Goal: Check status: Check status

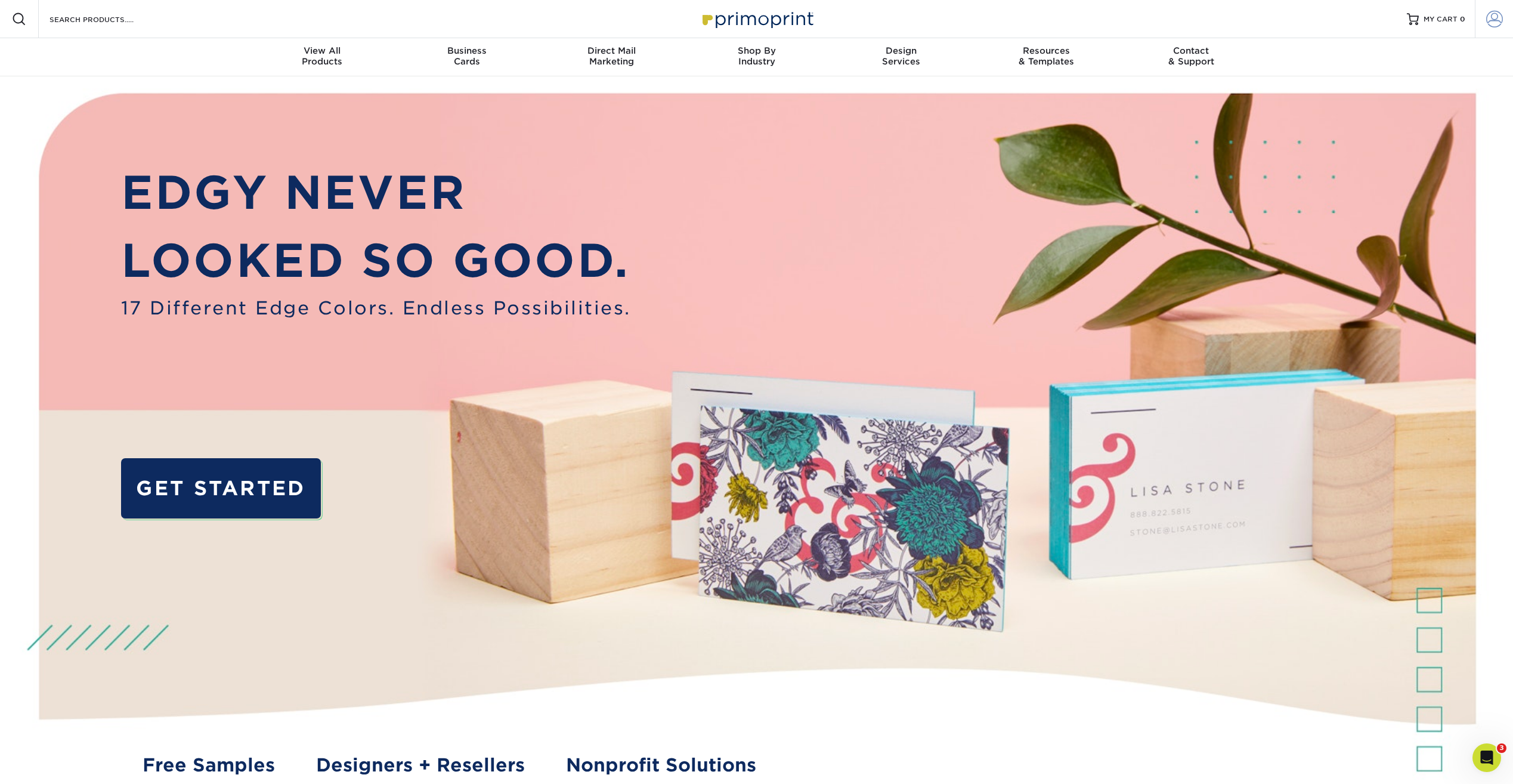
click at [1493, 19] on span at bounding box center [1495, 18] width 17 height 17
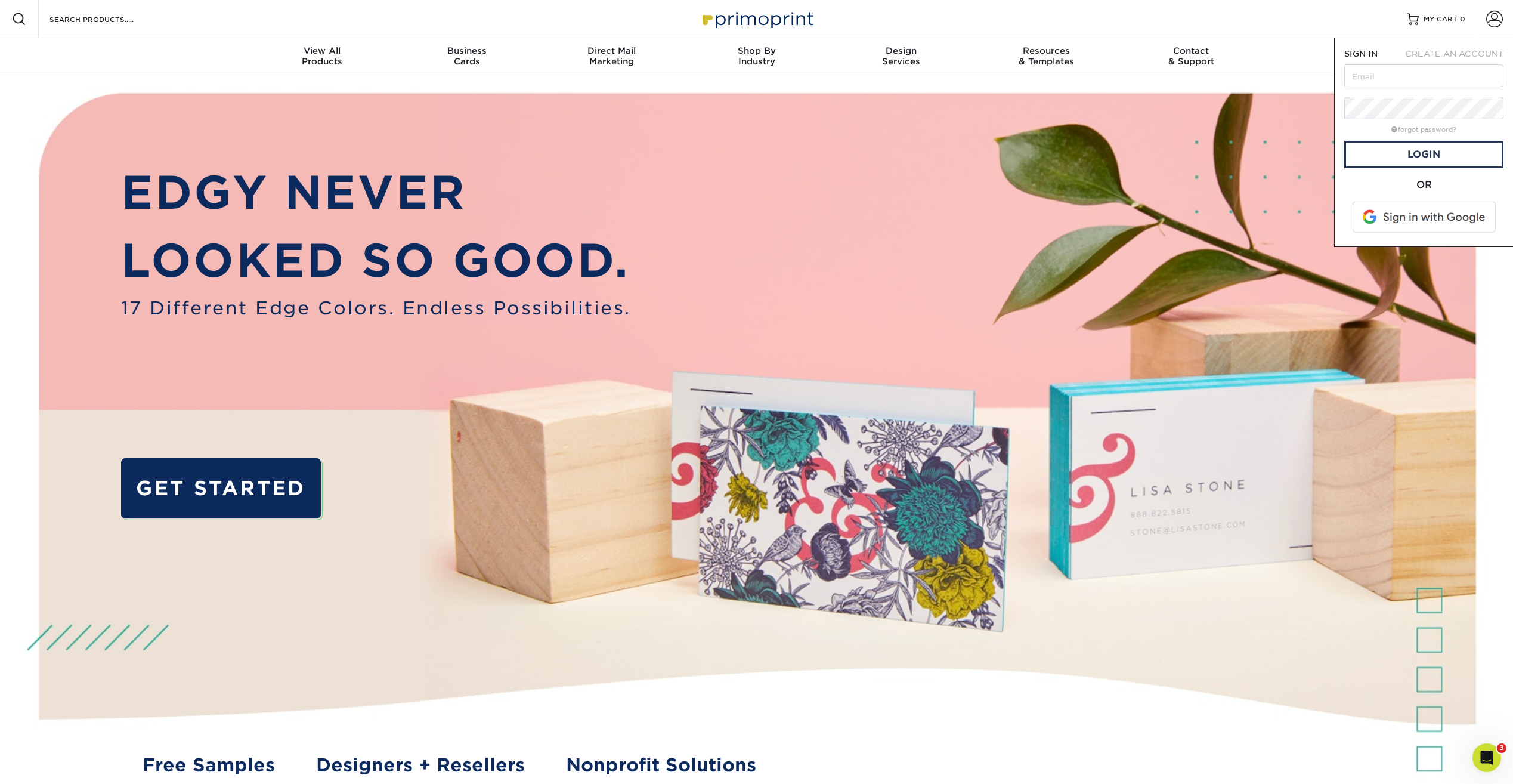
click at [1433, 213] on span at bounding box center [1426, 217] width 152 height 31
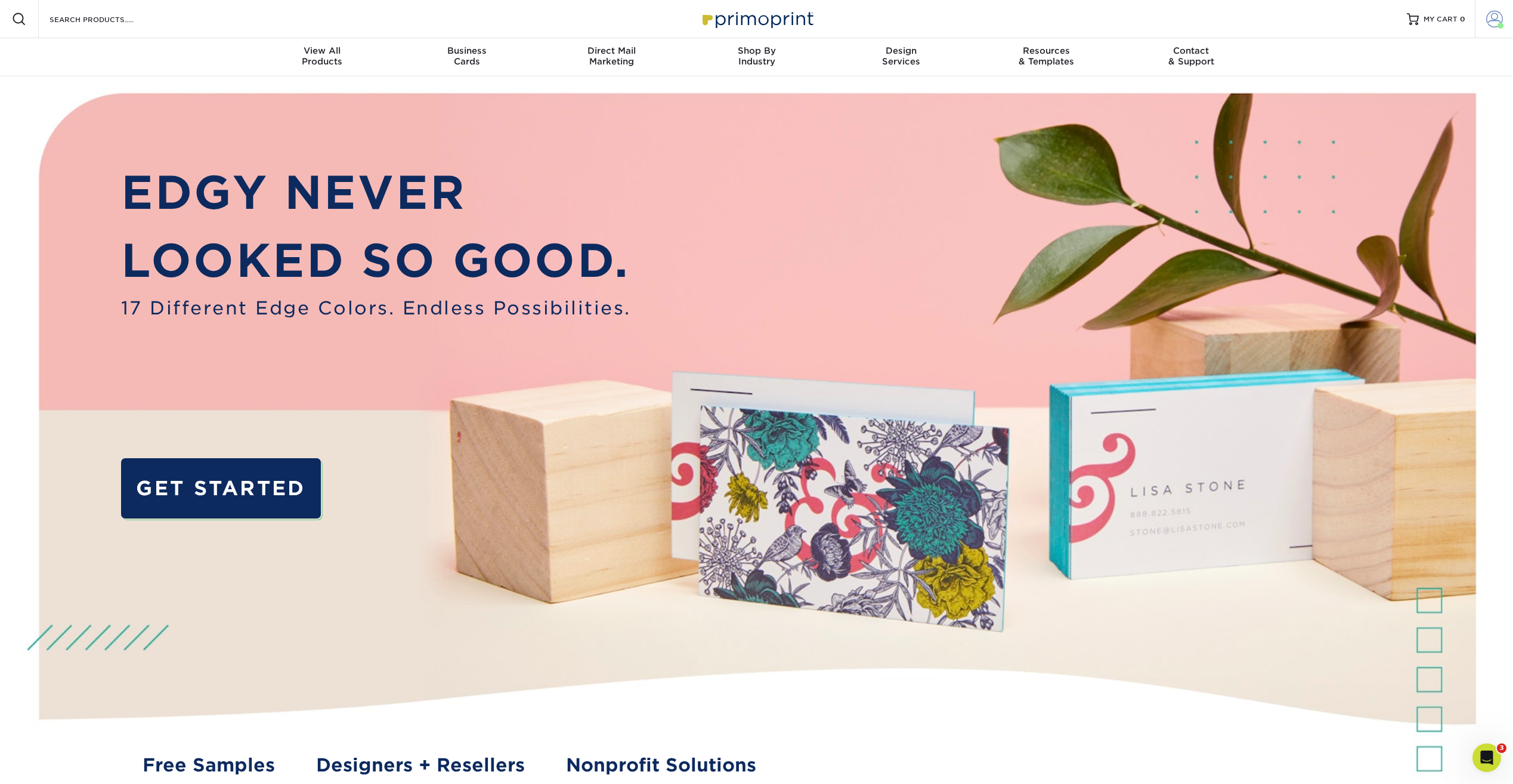
click at [1490, 14] on span at bounding box center [1495, 18] width 17 height 17
click at [1398, 87] on link "Account Dashboard" at bounding box center [1424, 84] width 149 height 16
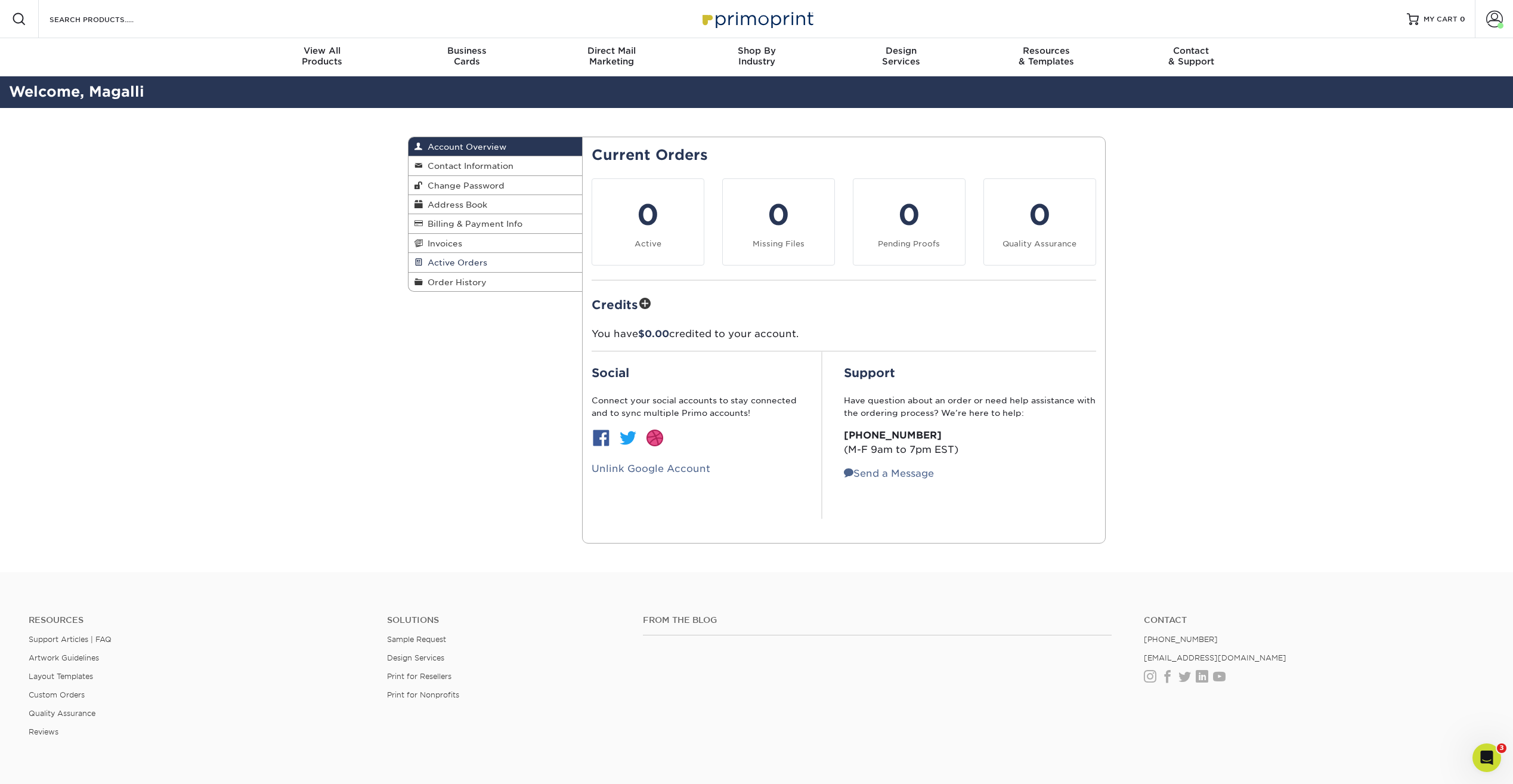
click at [445, 262] on span "Active Orders" at bounding box center [455, 262] width 65 height 10
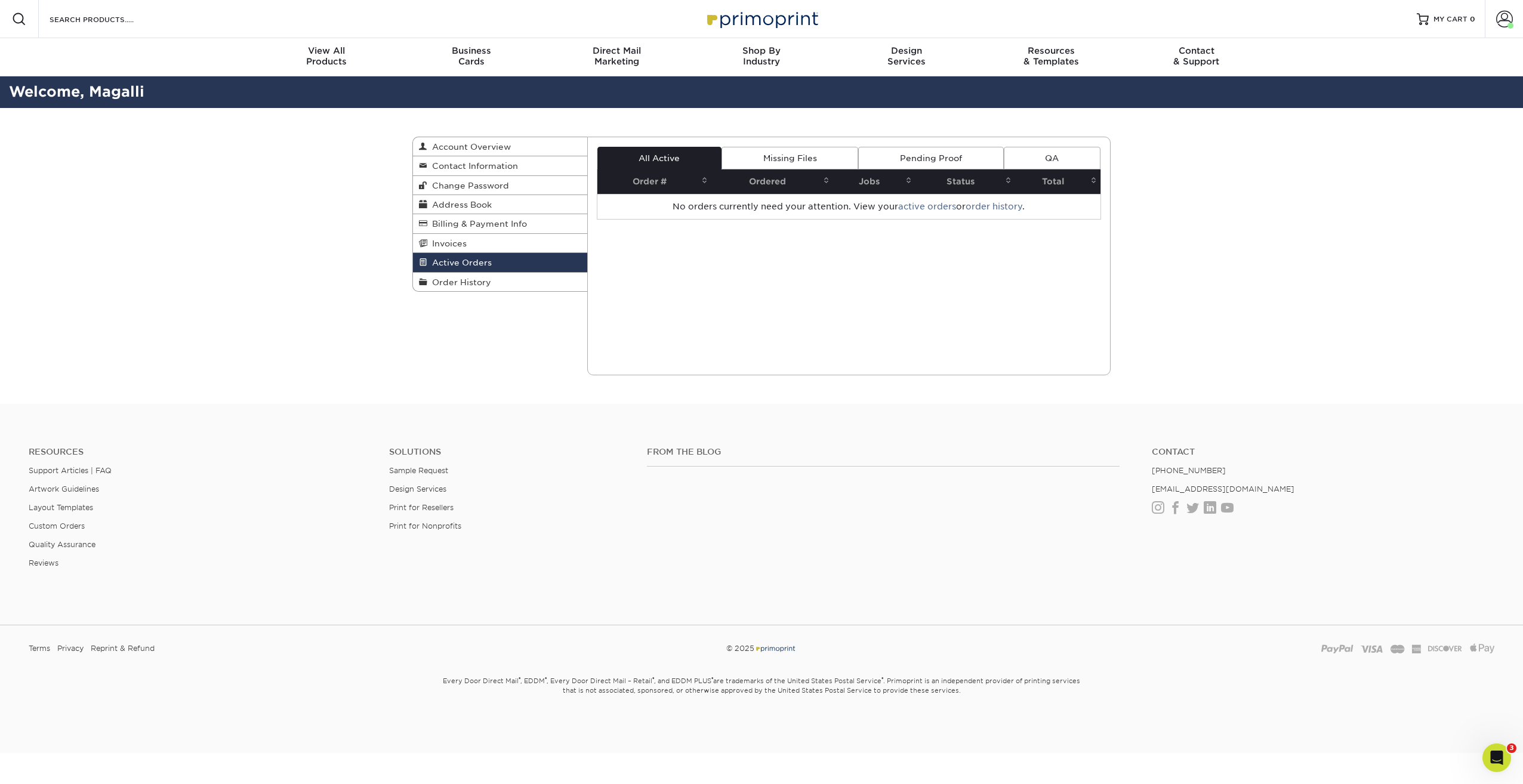
click at [771, 163] on link "Missing Files" at bounding box center [789, 158] width 136 height 23
click at [910, 157] on link "Pending Proof" at bounding box center [930, 158] width 145 height 23
click at [462, 283] on span "Order History" at bounding box center [459, 281] width 64 height 10
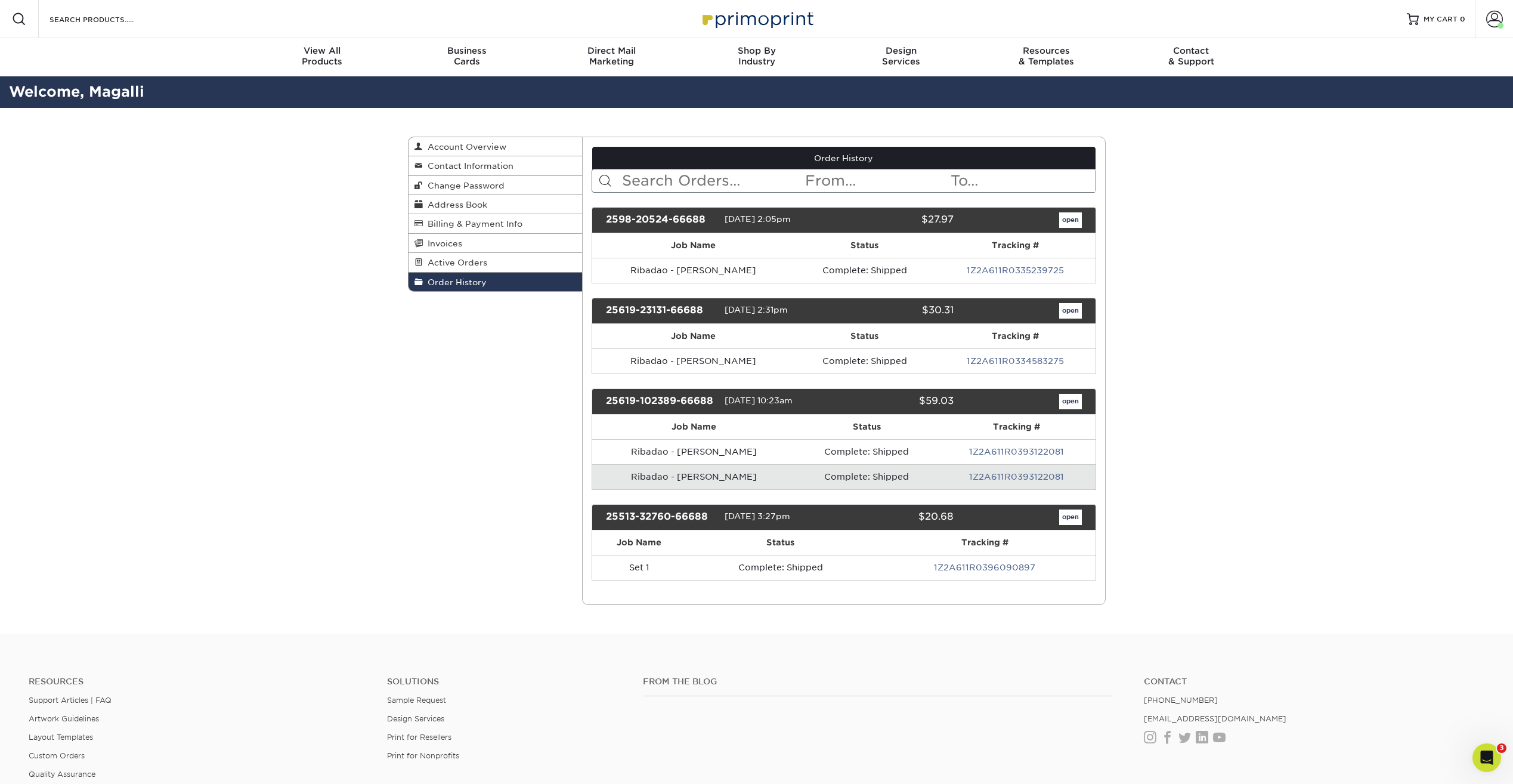
click at [1013, 267] on link "1Z2A611R0335239725" at bounding box center [1015, 270] width 97 height 10
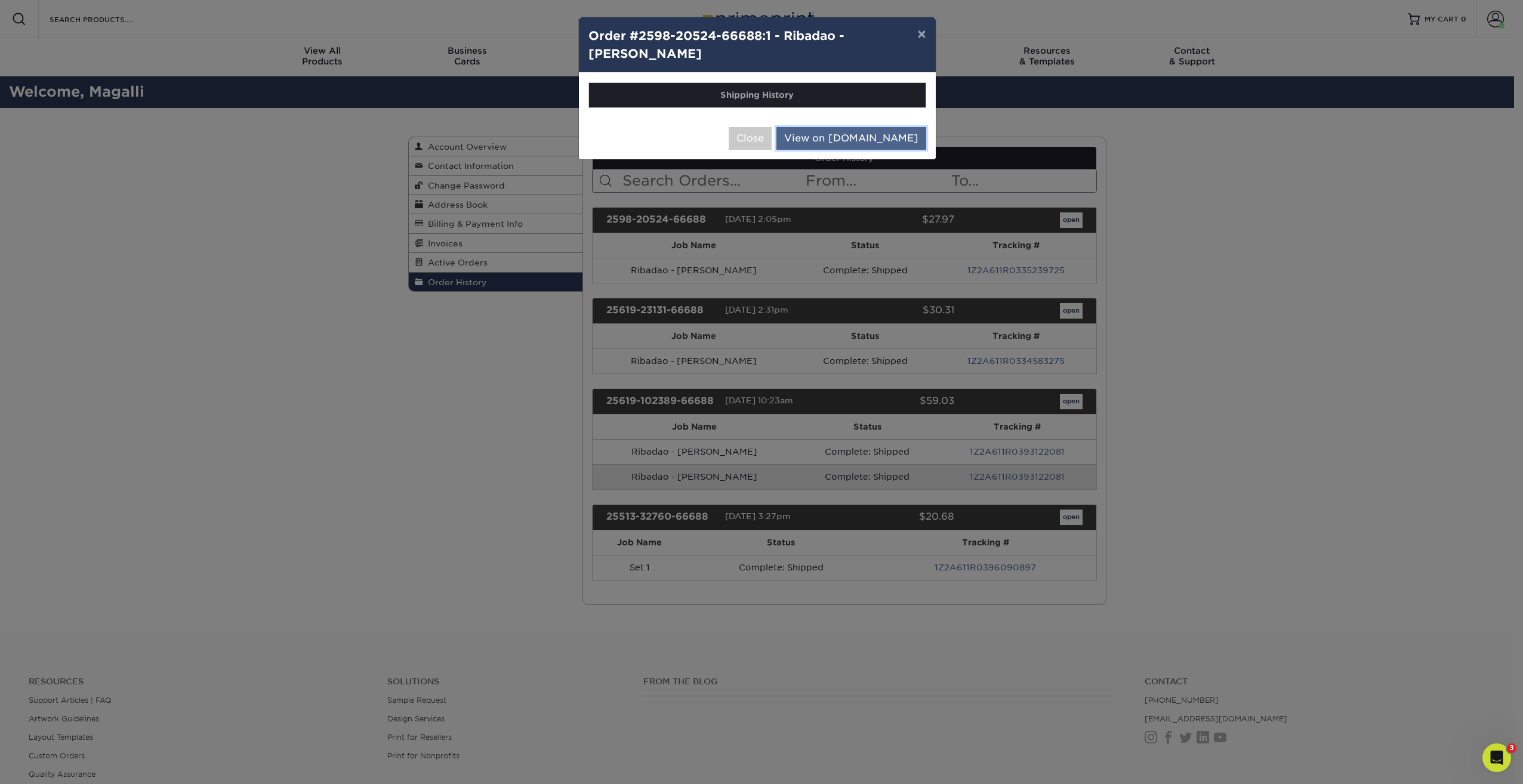
click at [865, 142] on link "View on UPS.com" at bounding box center [851, 138] width 150 height 23
click at [916, 37] on button "×" at bounding box center [921, 34] width 27 height 33
